Goal: Check status

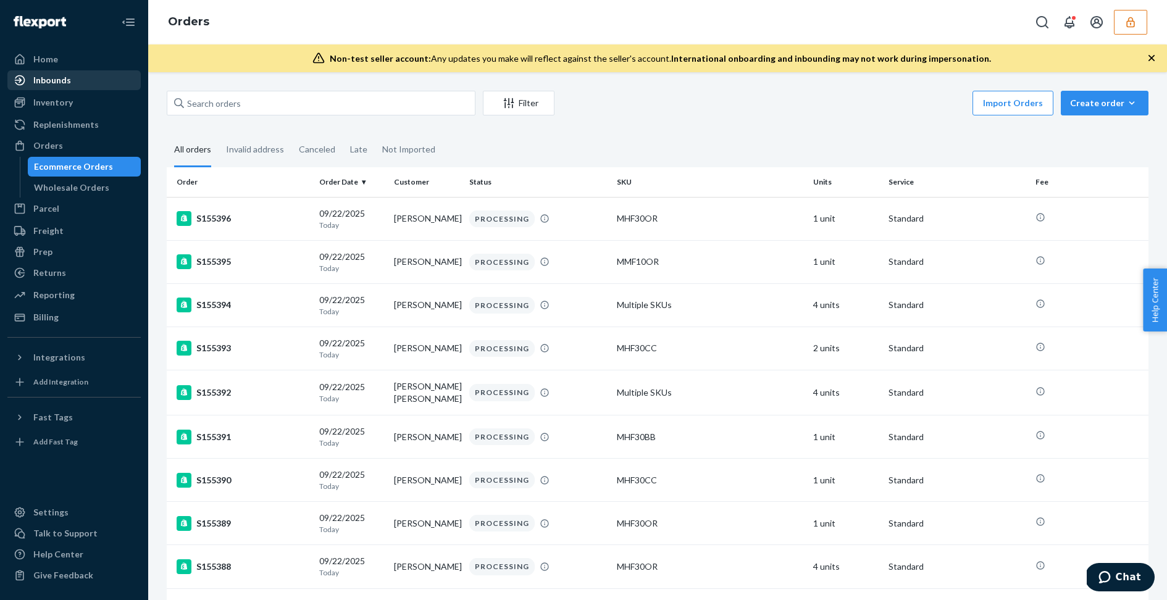
click at [71, 74] on div "Inbounds" at bounding box center [74, 80] width 131 height 17
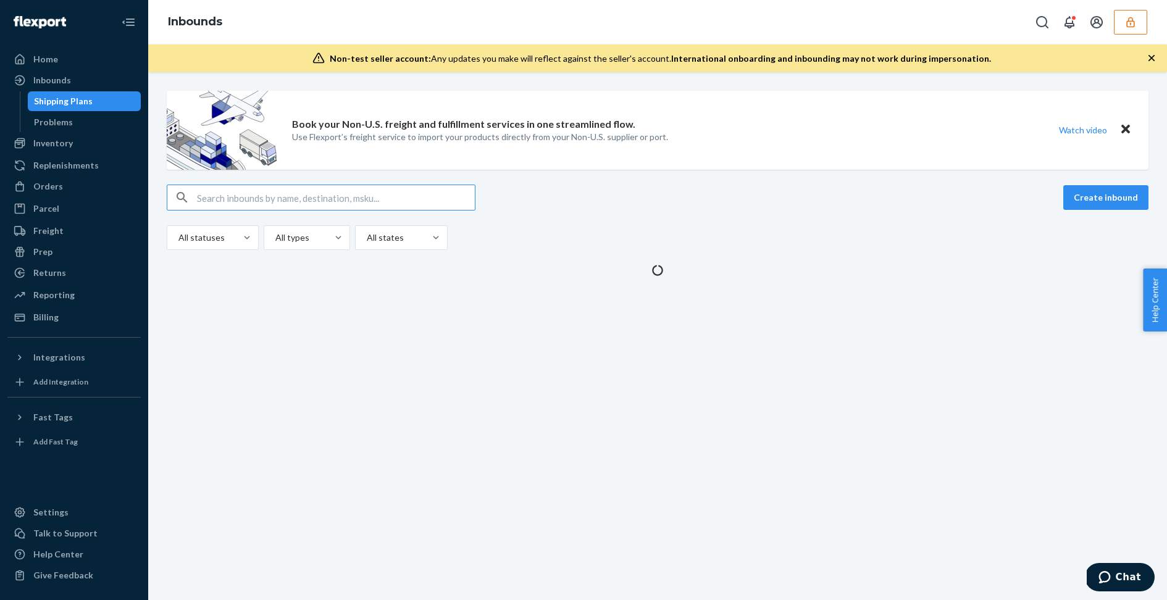
click at [1122, 17] on button "button" at bounding box center [1130, 22] width 33 height 25
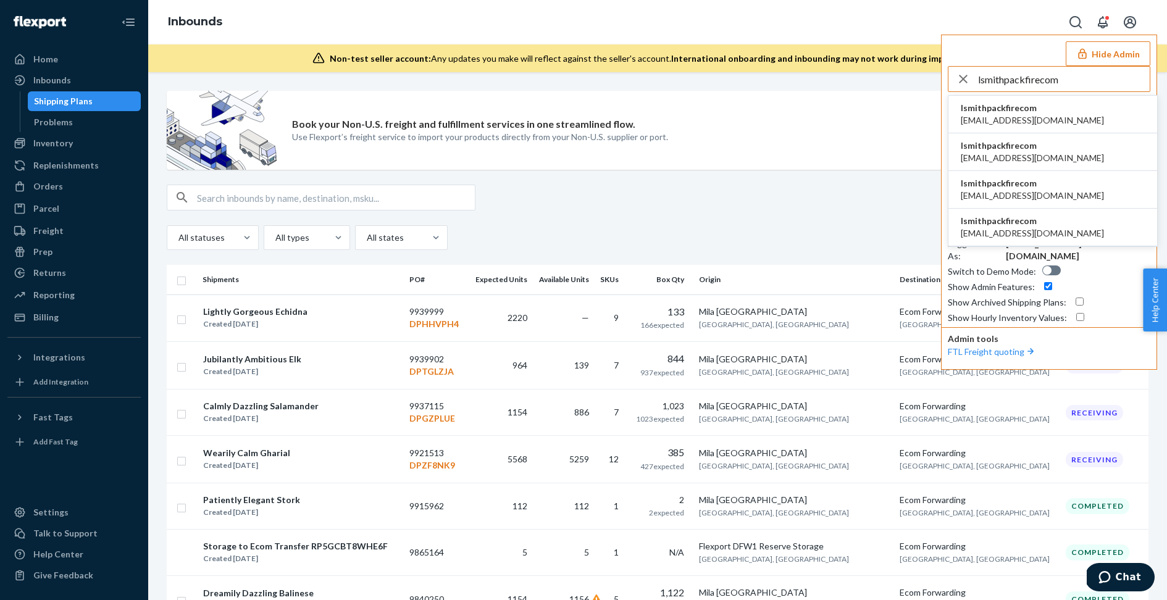
type input "lsmithpackfirecom"
click at [1030, 109] on span "lsmithpackfirecom" at bounding box center [1032, 108] width 143 height 12
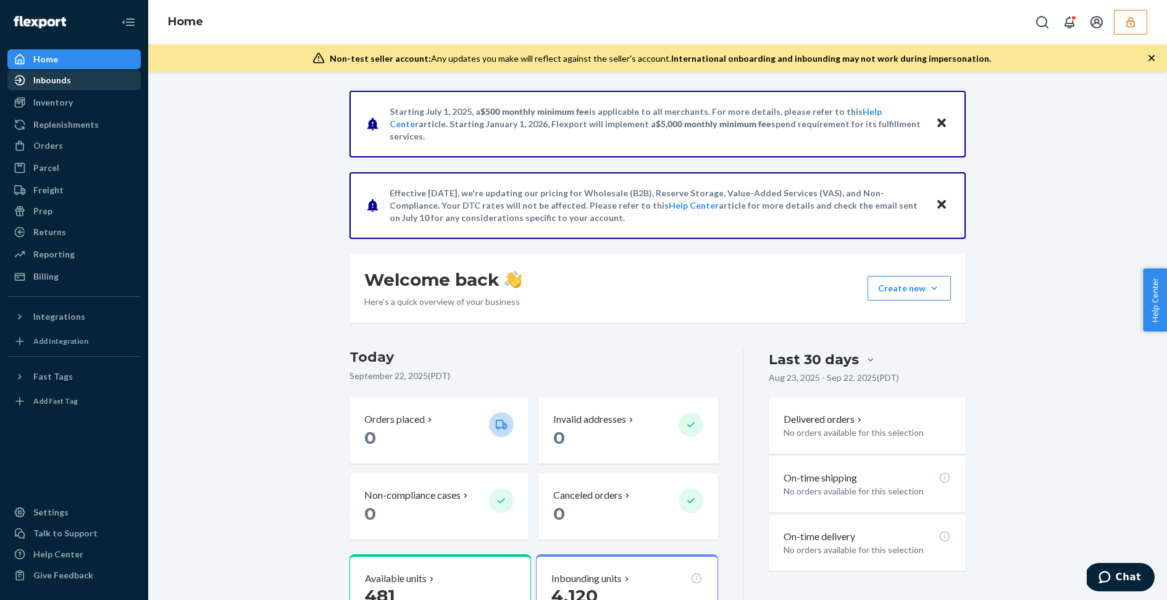
click at [57, 78] on div "Inbounds" at bounding box center [52, 80] width 38 height 12
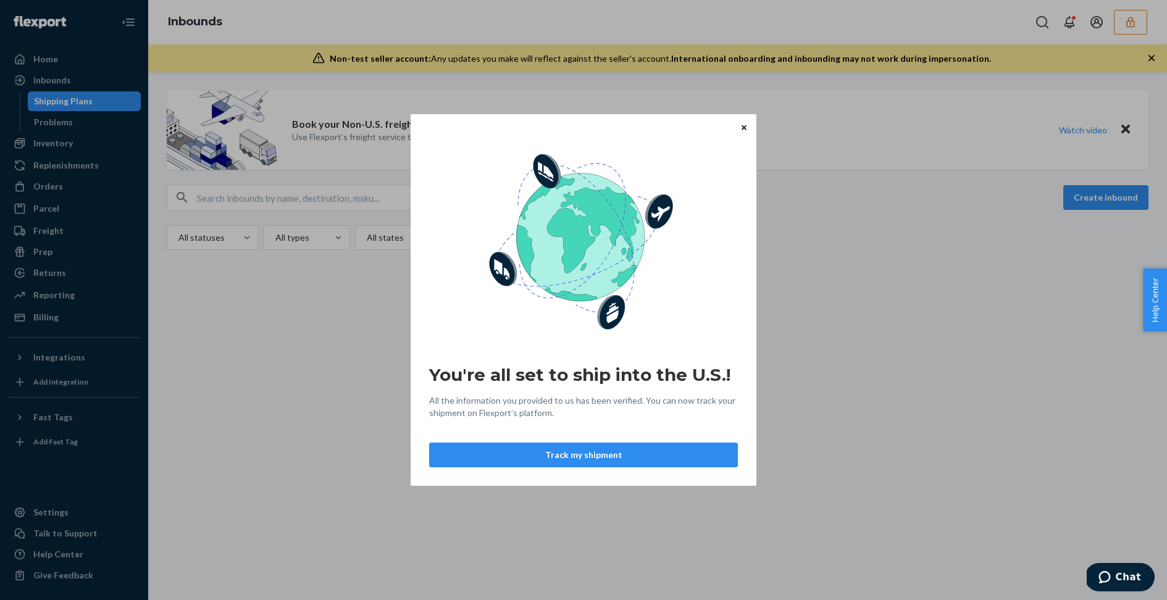
click at [744, 125] on icon "Close" at bounding box center [744, 127] width 5 height 7
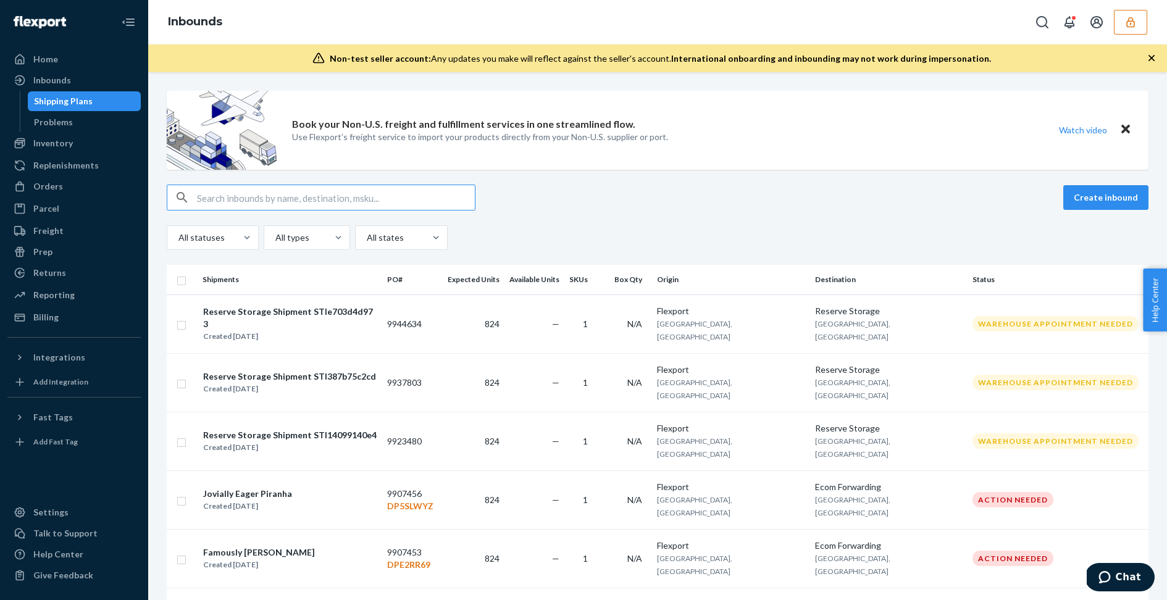
click at [358, 198] on input "text" at bounding box center [336, 197] width 278 height 25
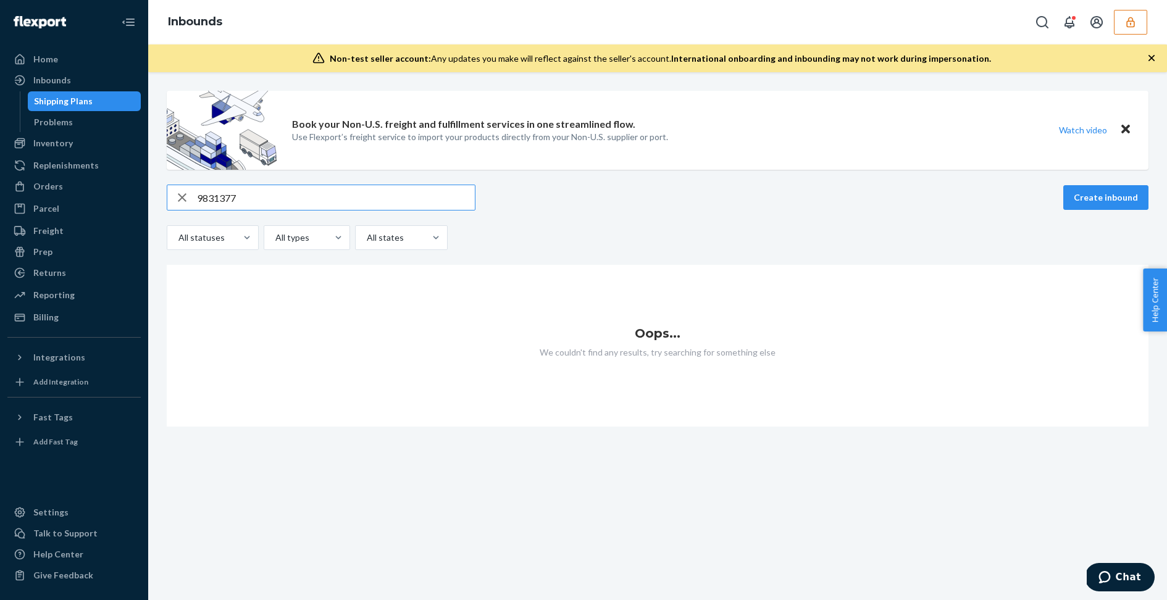
click at [211, 195] on input "9831377" at bounding box center [336, 197] width 278 height 25
click at [352, 204] on input "9861377" at bounding box center [336, 197] width 278 height 25
type input "9861377"
click at [290, 198] on input "9861377" at bounding box center [336, 197] width 278 height 25
click at [80, 79] on div "Inbounds" at bounding box center [74, 80] width 131 height 17
